Goal: Task Accomplishment & Management: Use online tool/utility

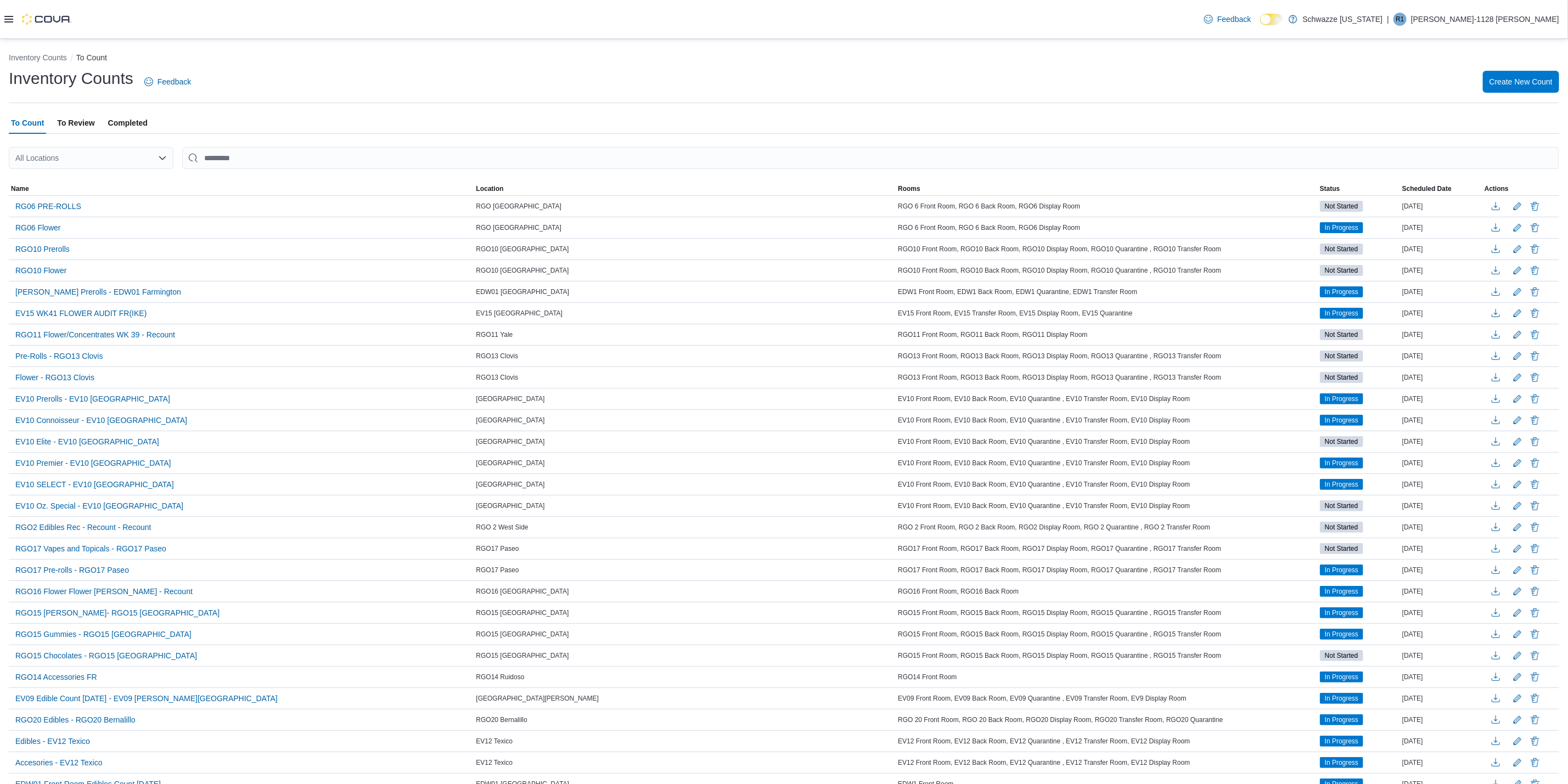
click at [0, 20] on div "Feedback Dark Mode Schwazze [US_STATE] | R1 [PERSON_NAME]-1128 [PERSON_NAME]" at bounding box center [784, 20] width 1568 height 39
click at [3, 20] on div "Feedback Dark Mode Schwazze [US_STATE] | R1 [PERSON_NAME]-1128 [PERSON_NAME]" at bounding box center [784, 20] width 1568 height 39
click at [8, 20] on icon at bounding box center [9, 19] width 9 height 9
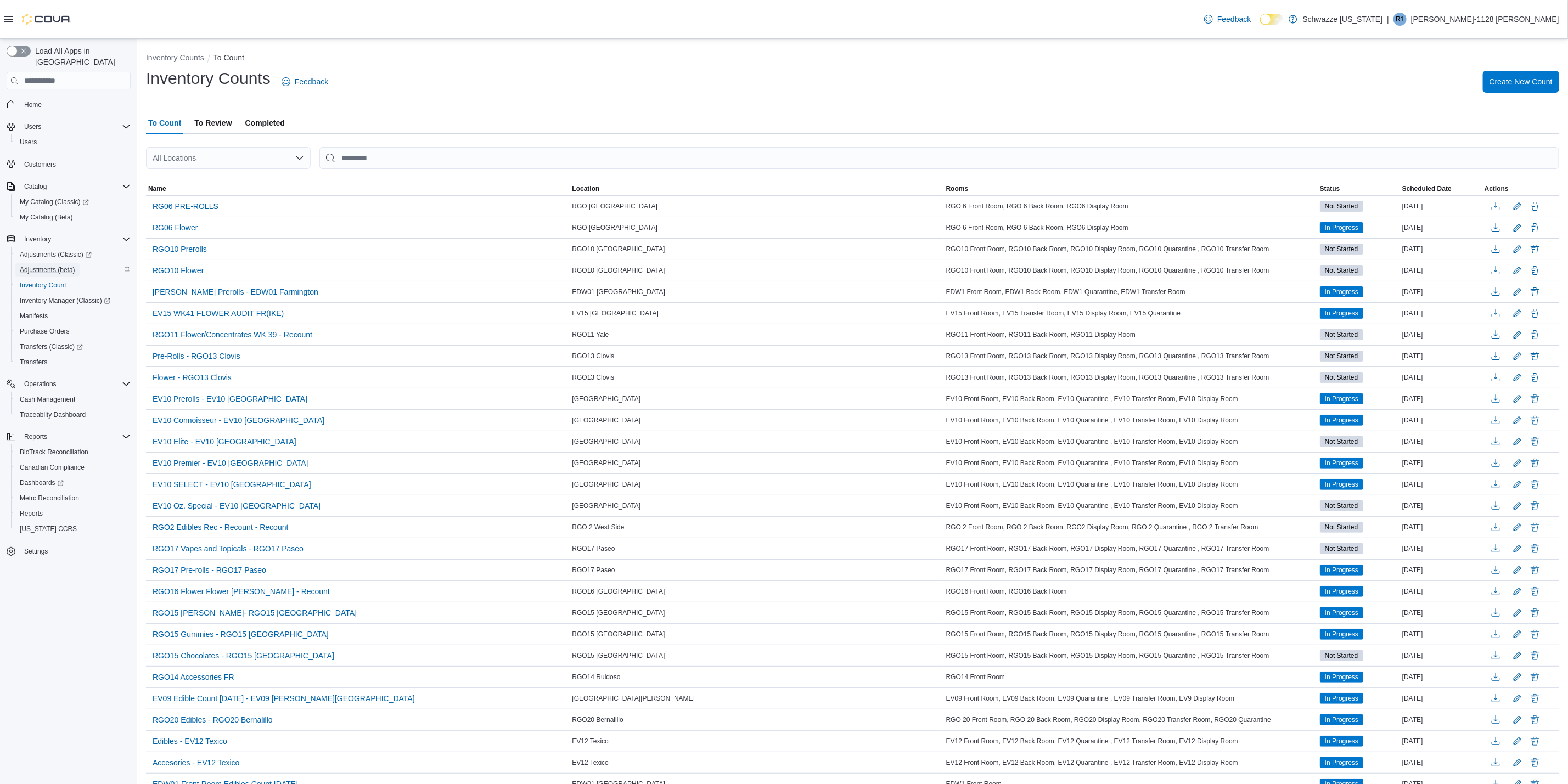
click at [58, 266] on span "Adjustments (beta)" at bounding box center [47, 270] width 55 height 9
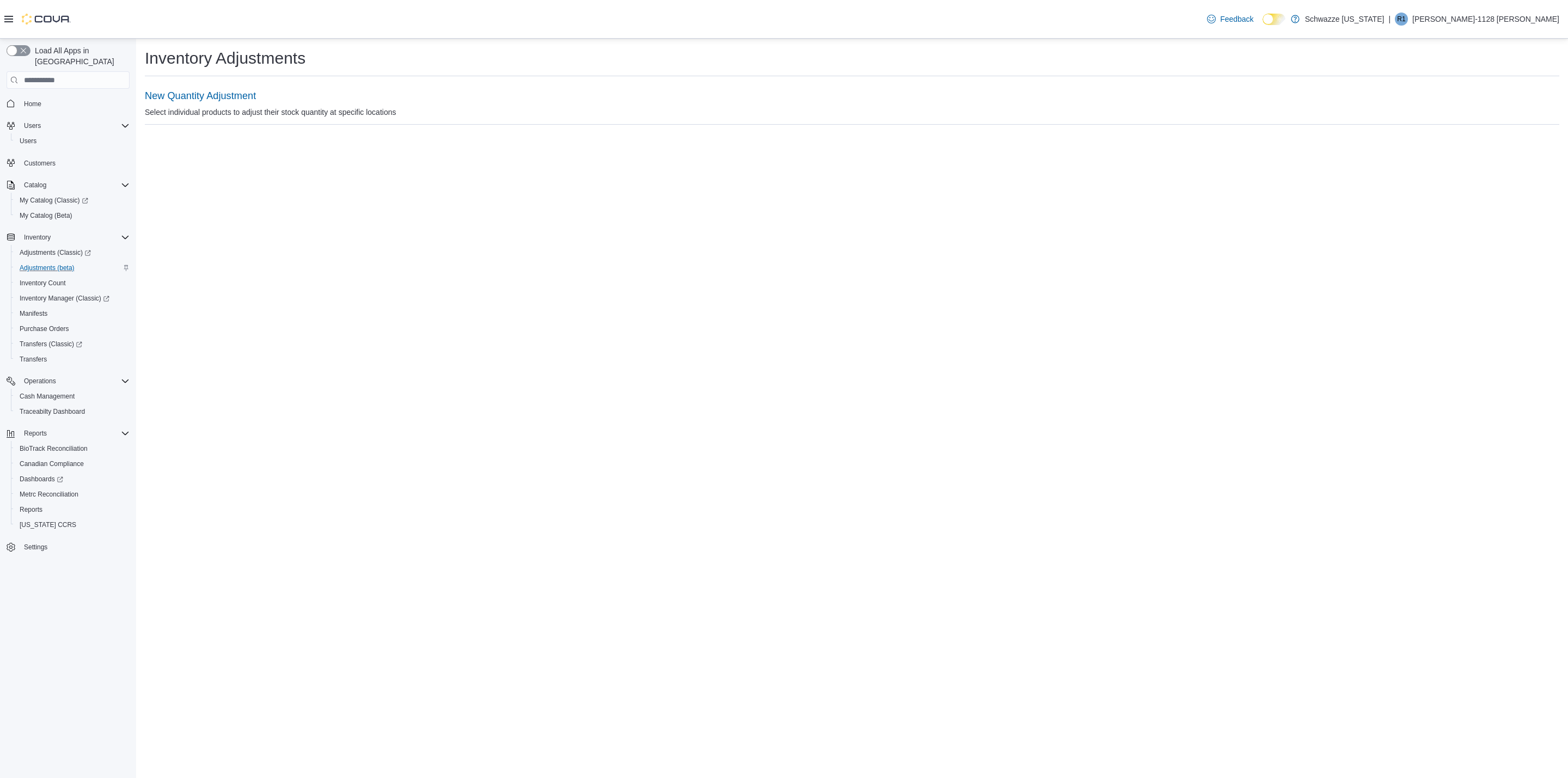
click at [17, 16] on div at bounding box center [37, 19] width 66 height 11
click at [12, 16] on icon at bounding box center [9, 19] width 9 height 7
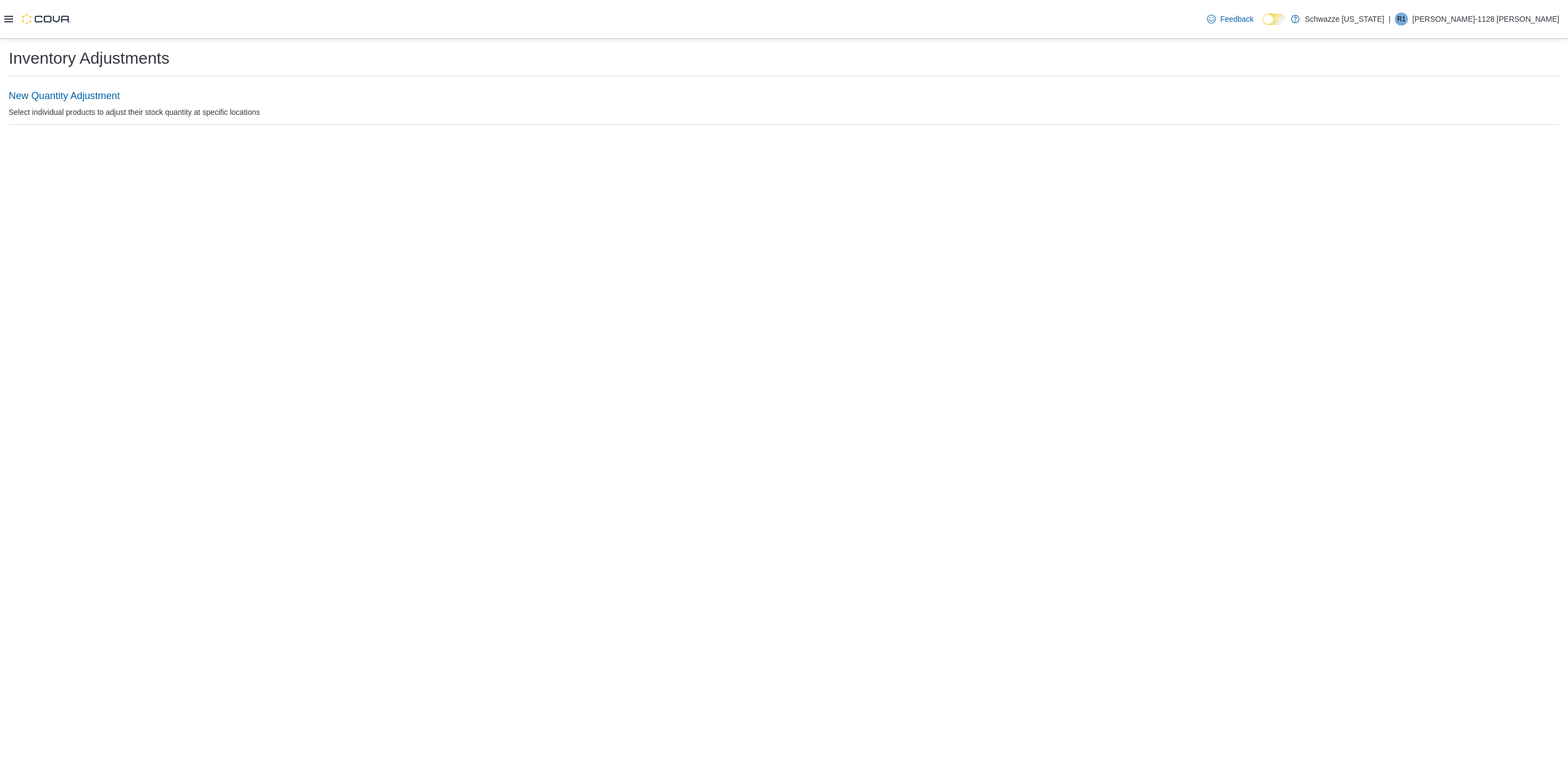
click at [12, 27] on div at bounding box center [37, 19] width 66 height 38
click at [8, 17] on icon at bounding box center [9, 19] width 9 height 9
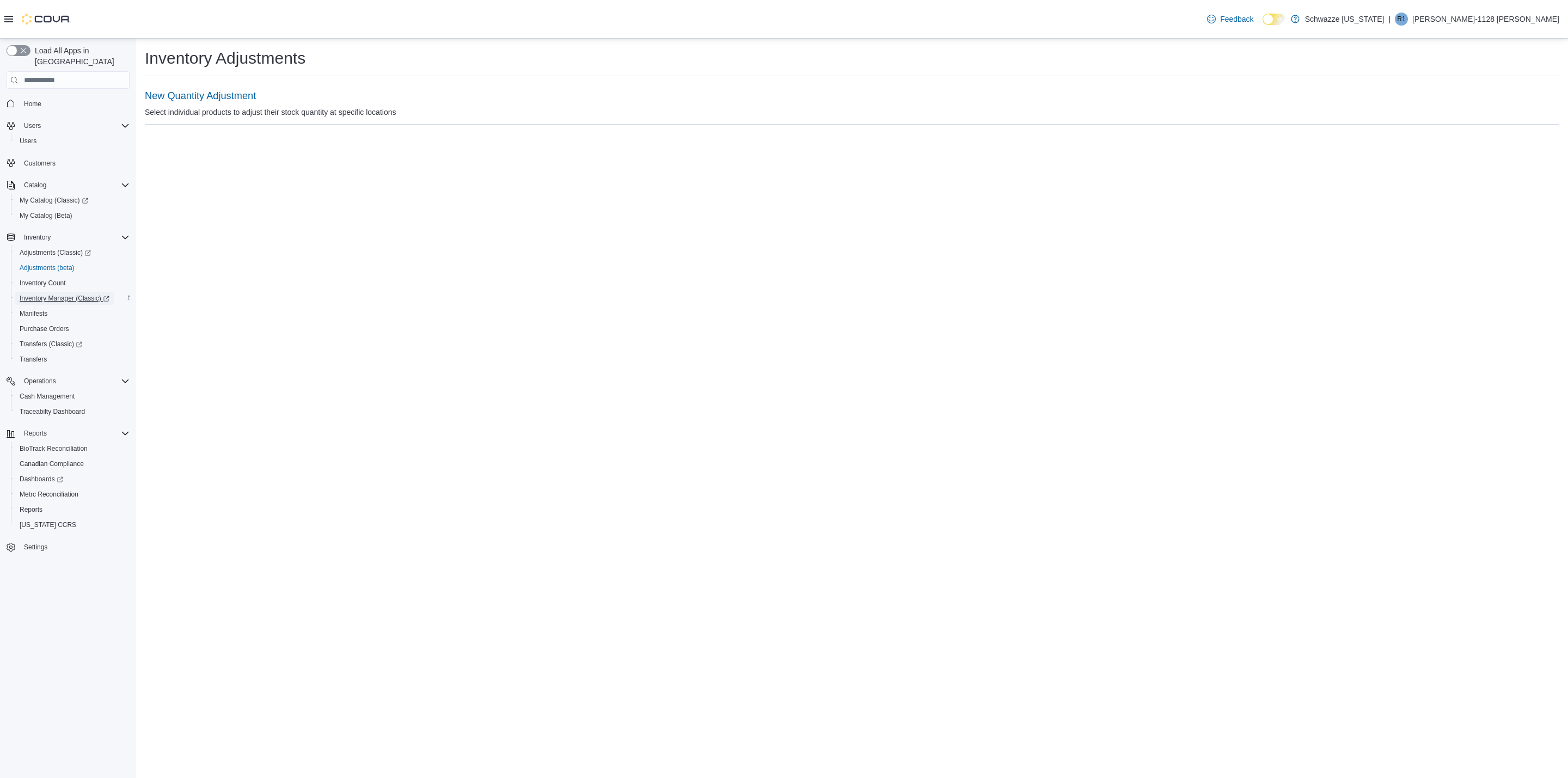
click at [75, 294] on span "Inventory Manager (Classic)" at bounding box center [65, 298] width 90 height 9
